Goal: Find specific page/section: Find specific page/section

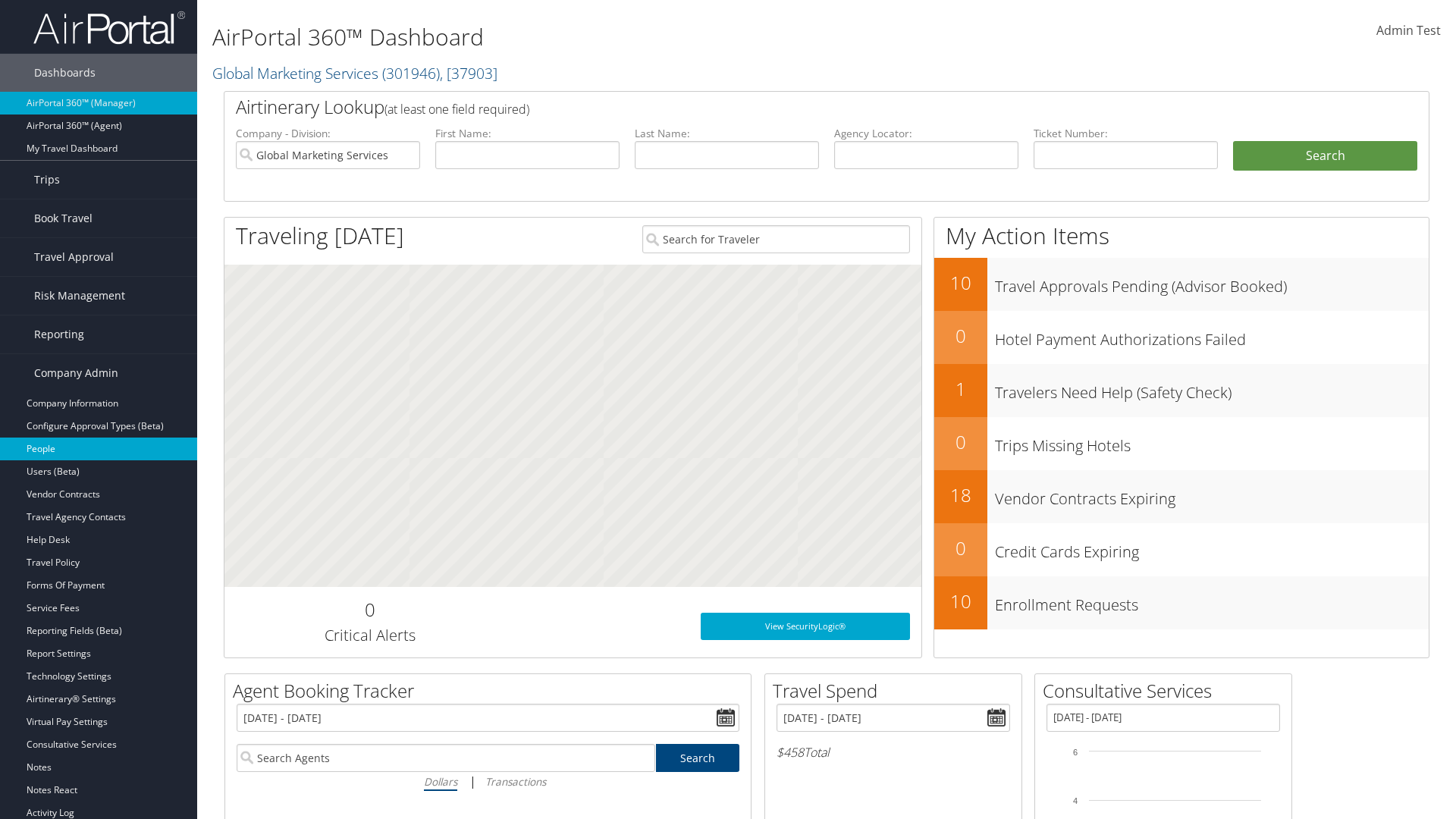
click at [98, 449] on link "People" at bounding box center [98, 448] width 197 height 22
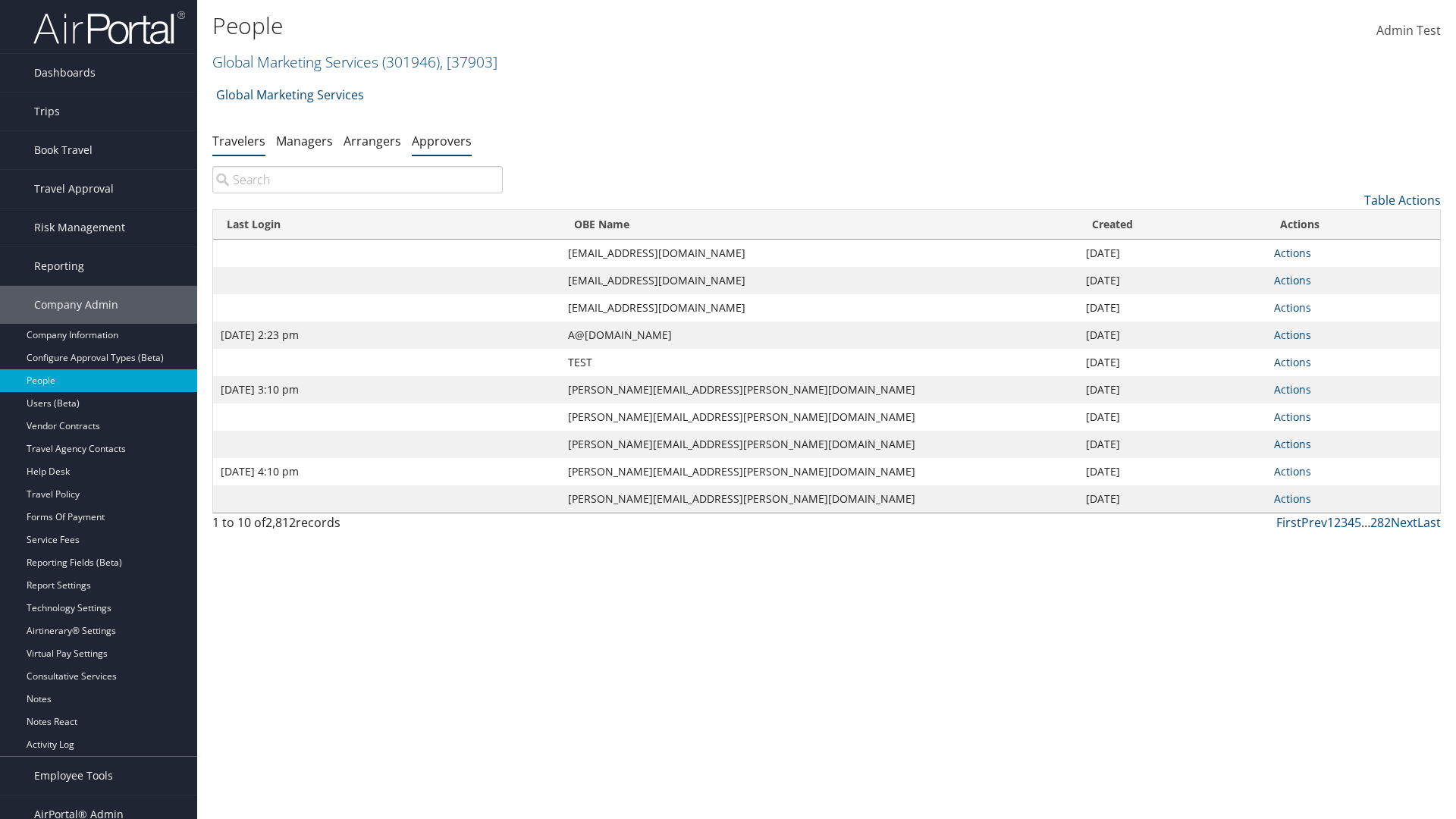
click at [442, 140] on link "Approvers" at bounding box center [441, 141] width 60 height 17
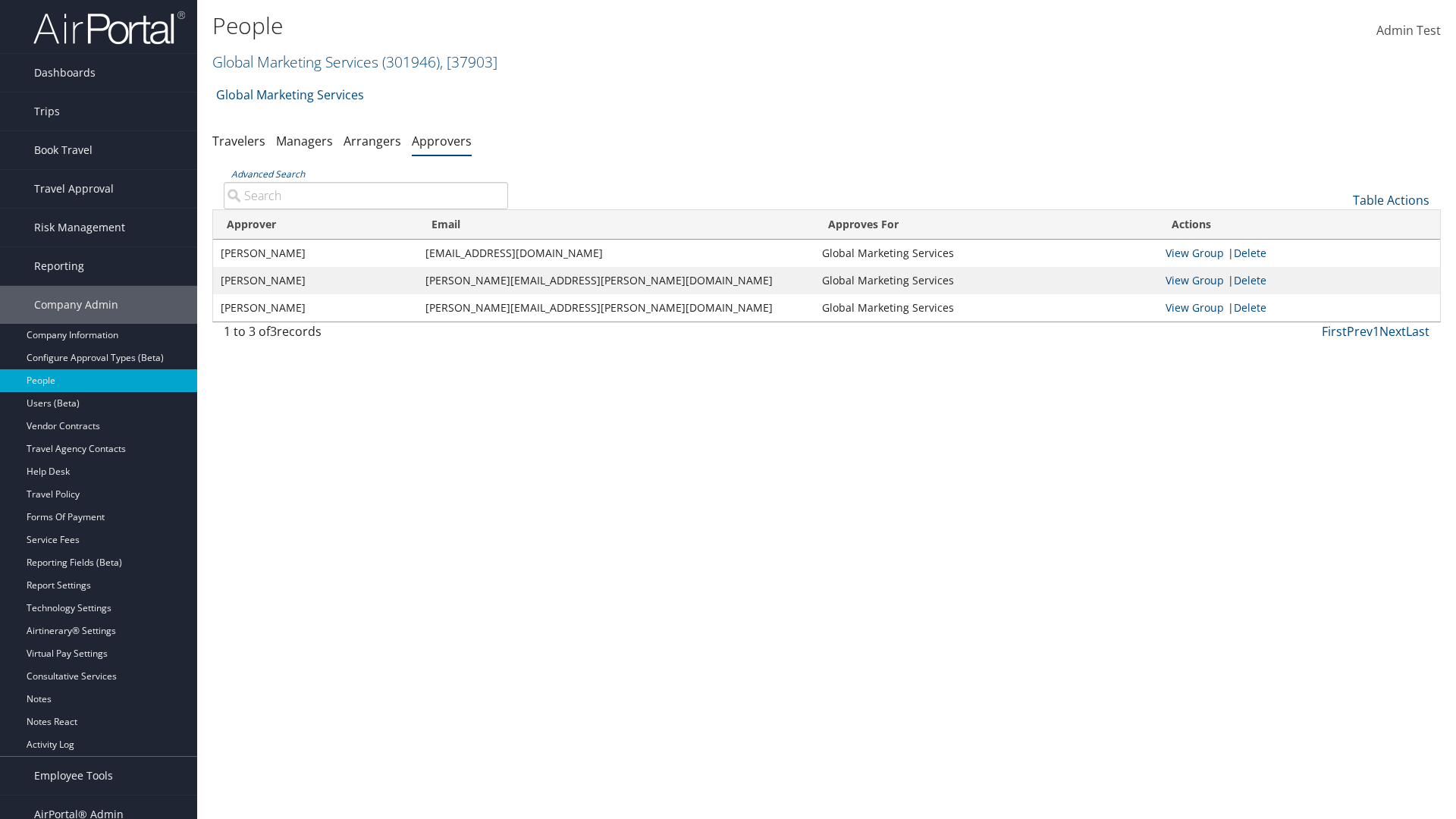
click at [366, 194] on input "Advanced Search" at bounding box center [366, 195] width 285 height 28
type input "Ashish Goyal"
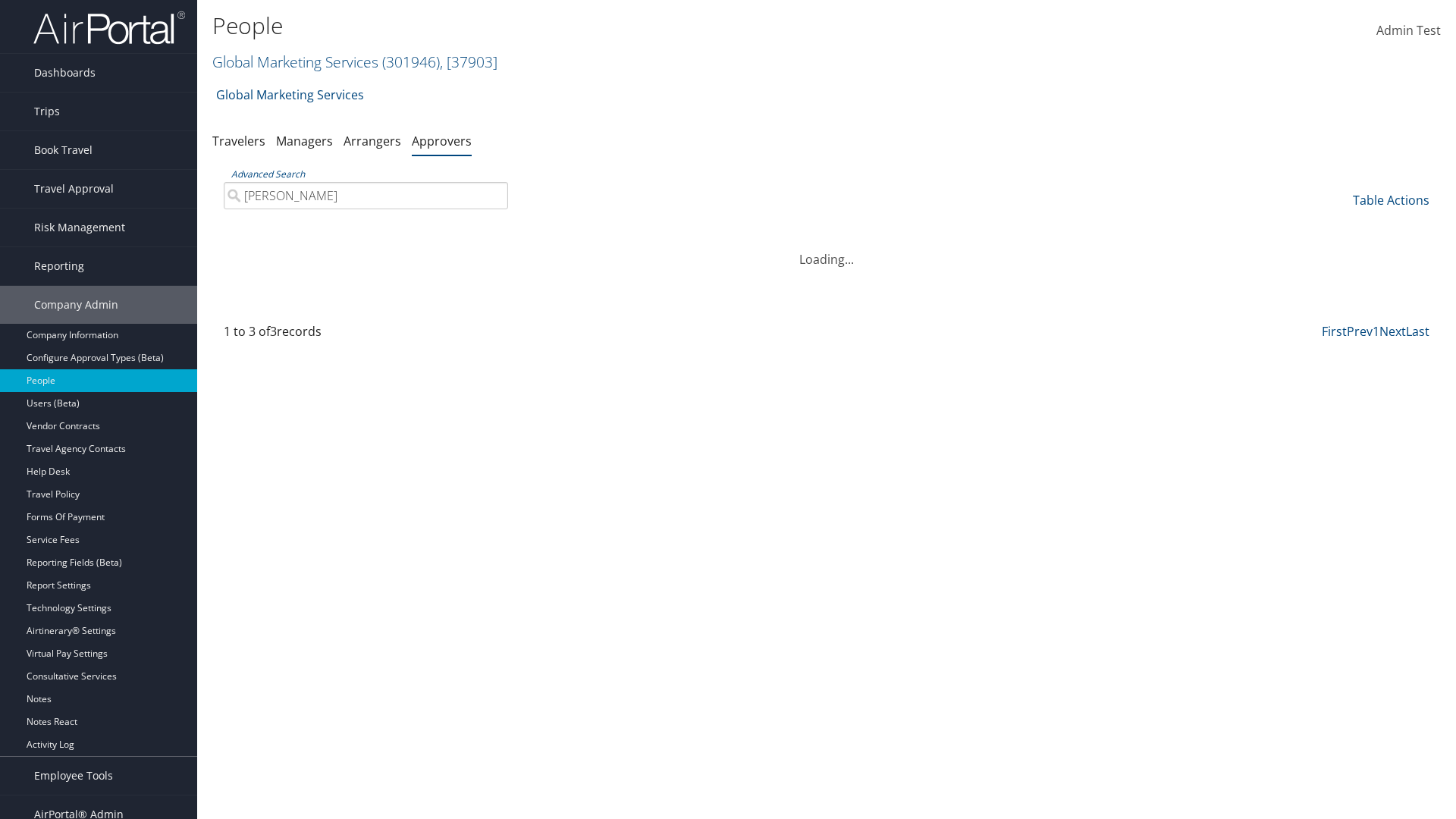
click at [366, 194] on input "Ashish Goyal" at bounding box center [366, 195] width 285 height 28
type input "Non-existing Name"
